Goal: Task Accomplishment & Management: Complete application form

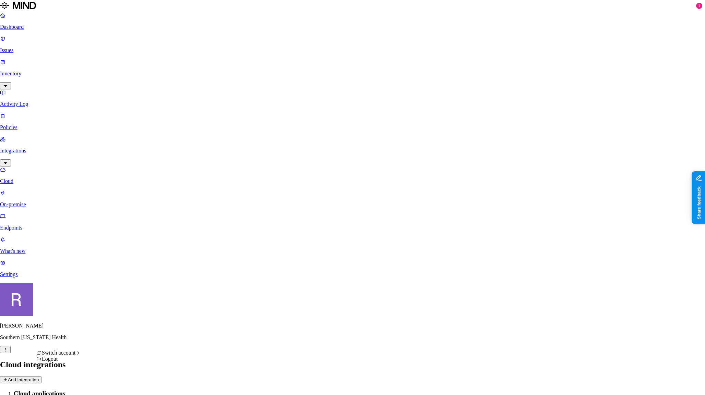
click at [68, 384] on html "Dashboard Issues Inventory Activity Log Policies Integrations Cloud On-premise …" at bounding box center [352, 254] width 705 height 508
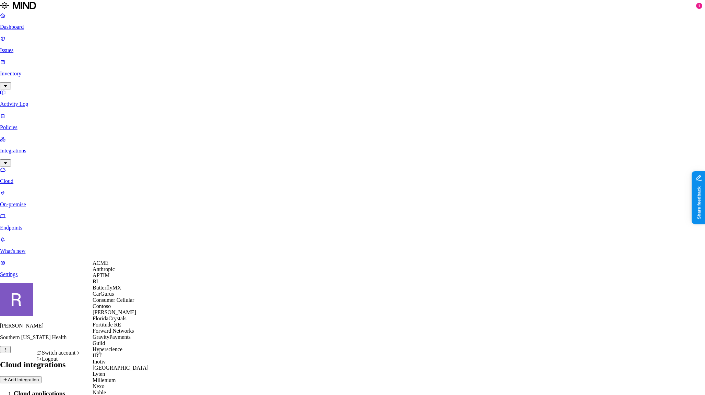
scroll to position [340, 0]
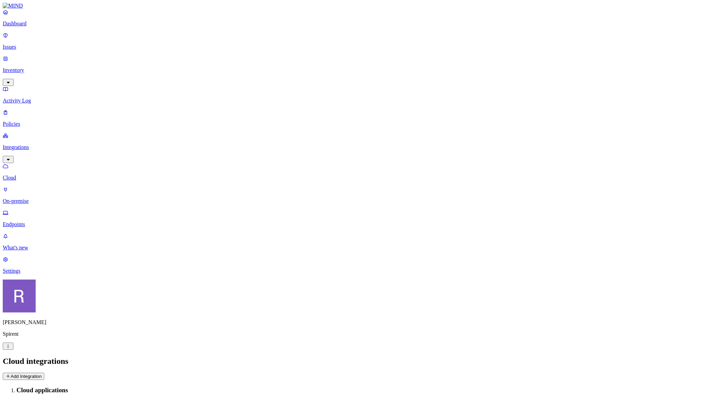
click at [33, 121] on p "Policies" at bounding box center [352, 124] width 699 height 6
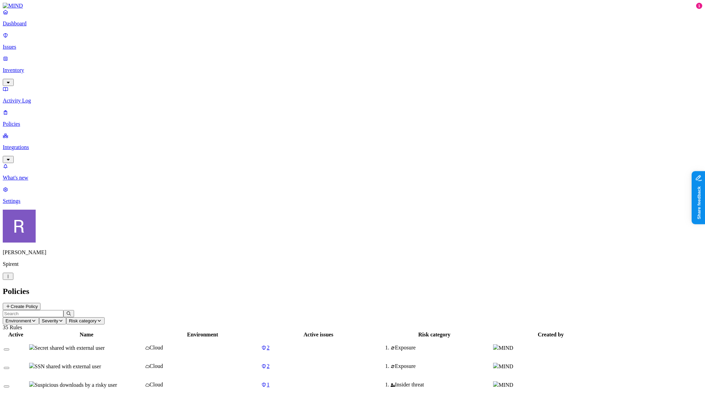
click at [40, 303] on button "Create Policy" at bounding box center [22, 306] width 38 height 7
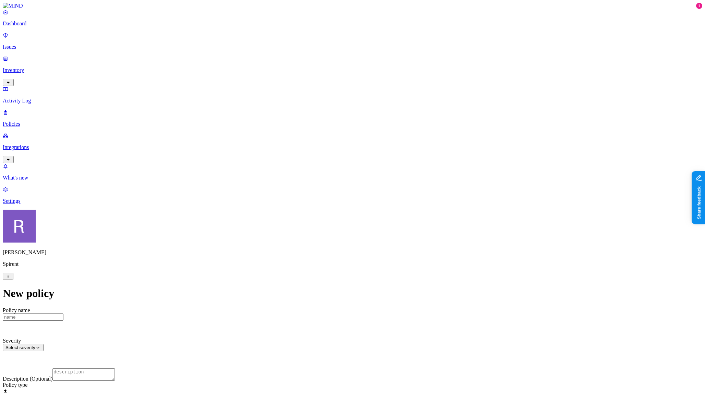
scroll to position [260, 0]
click at [320, 119] on label "Users" at bounding box center [317, 116] width 12 height 6
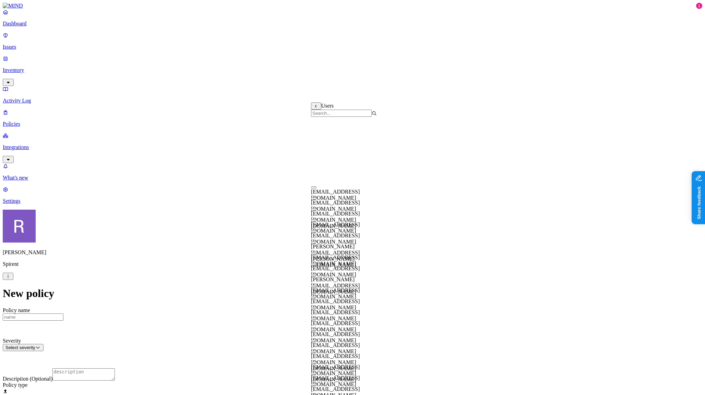
scroll to position [0, 0]
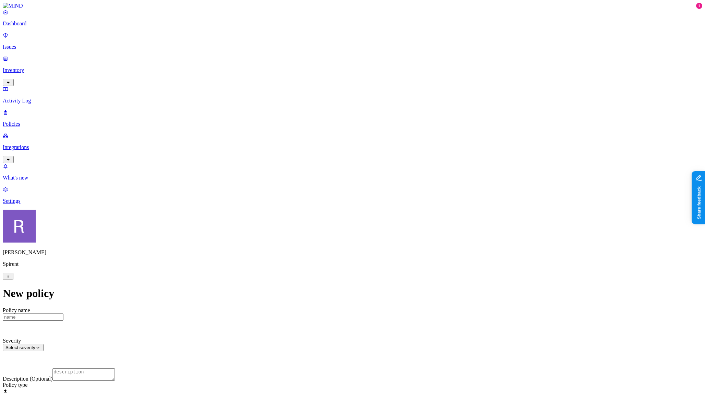
click at [30, 204] on p "Settings" at bounding box center [352, 201] width 699 height 6
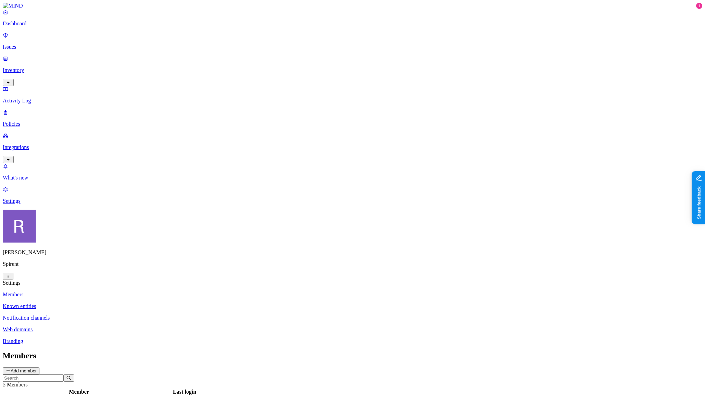
click at [41, 181] on p "What's new" at bounding box center [352, 178] width 699 height 6
click at [69, 204] on nav "Dashboard Issues Inventory Activity Log Policies Integrations What's new 1 Sett…" at bounding box center [352, 106] width 699 height 195
click at [31, 67] on p "Inventory" at bounding box center [352, 70] width 699 height 6
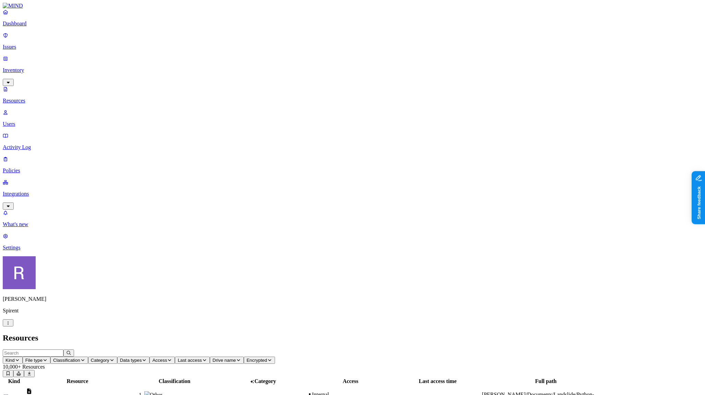
click at [30, 121] on p "Users" at bounding box center [352, 124] width 699 height 6
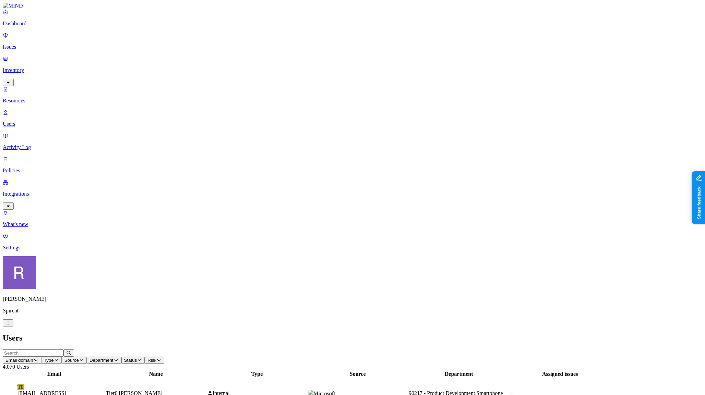
click at [113, 358] on span "Department" at bounding box center [101, 360] width 24 height 5
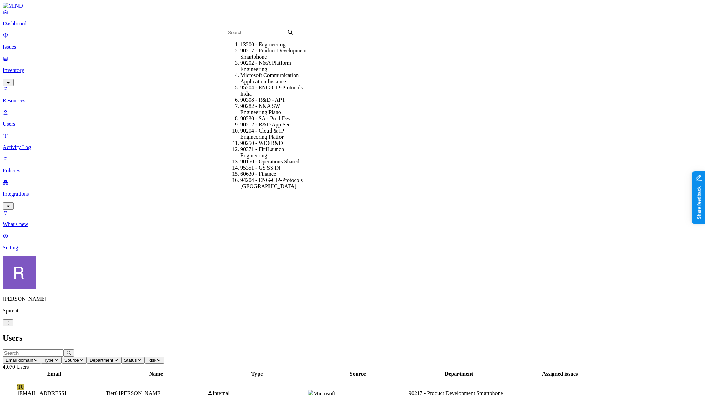
click at [333, 350] on header "Email domain Type Source Department Status Risk 4,070 Users" at bounding box center [352, 360] width 699 height 21
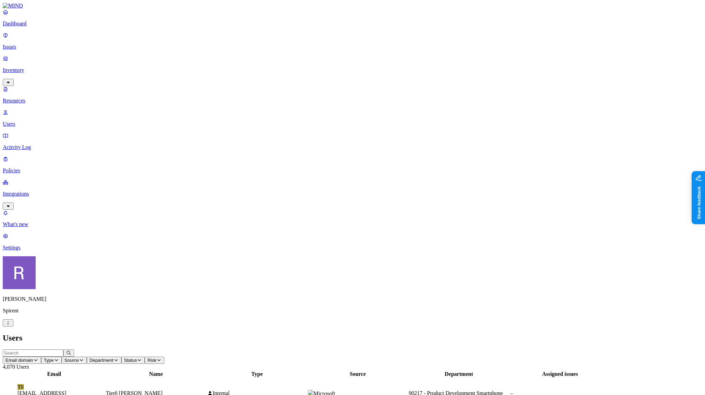
click at [31, 156] on link "Policies" at bounding box center [352, 165] width 699 height 18
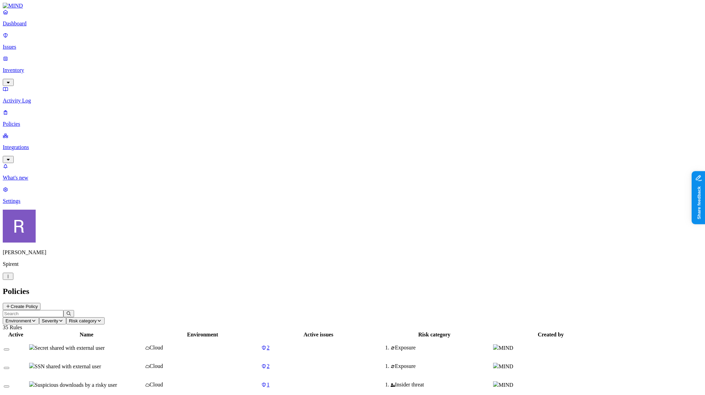
click at [40, 303] on button "Create Policy" at bounding box center [22, 306] width 38 height 7
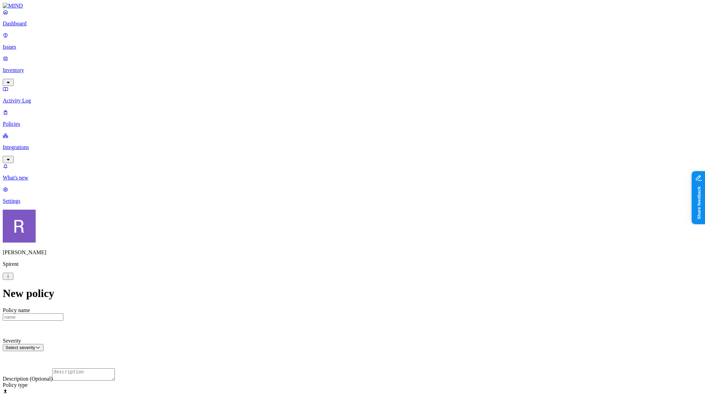
scroll to position [144, 0]
click at [321, 246] on label "Groups" at bounding box center [319, 244] width 16 height 6
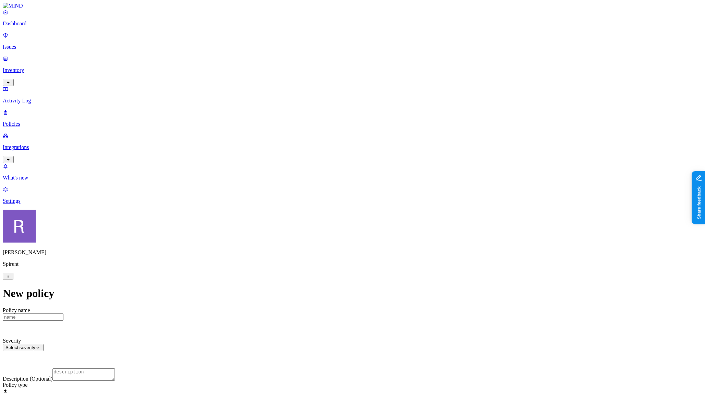
click at [332, 257] on label "Departments" at bounding box center [325, 255] width 28 height 6
click at [327, 246] on label "Groups" at bounding box center [319, 244] width 16 height 6
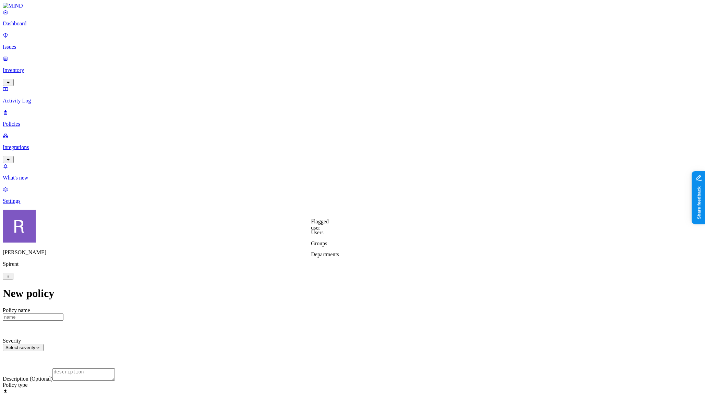
click at [339, 257] on label "Departments" at bounding box center [325, 255] width 28 height 6
